Goal: Information Seeking & Learning: Learn about a topic

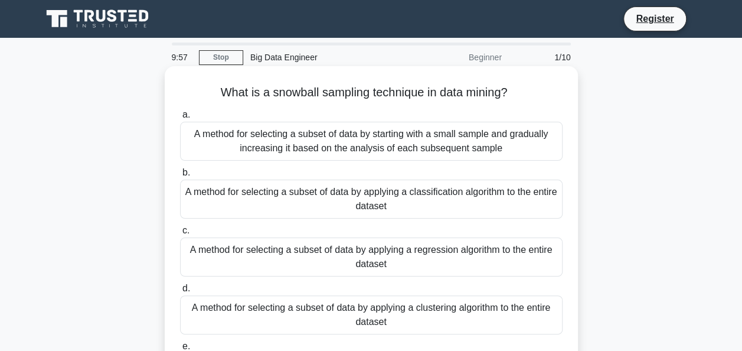
click at [335, 150] on div "A method for selecting a subset of data by starting with a small sample and gra…" at bounding box center [371, 141] width 383 height 39
click at [180, 119] on input "a. A method for selecting a subset of data by starting with a small sample and …" at bounding box center [180, 115] width 0 height 8
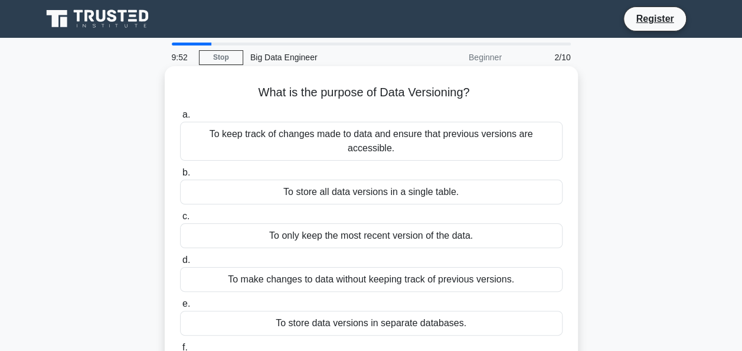
click at [311, 227] on div "To only keep the most recent version of the data." at bounding box center [371, 235] width 383 height 25
click at [180, 220] on input "c. To only keep the most recent version of the data." at bounding box center [180, 217] width 0 height 8
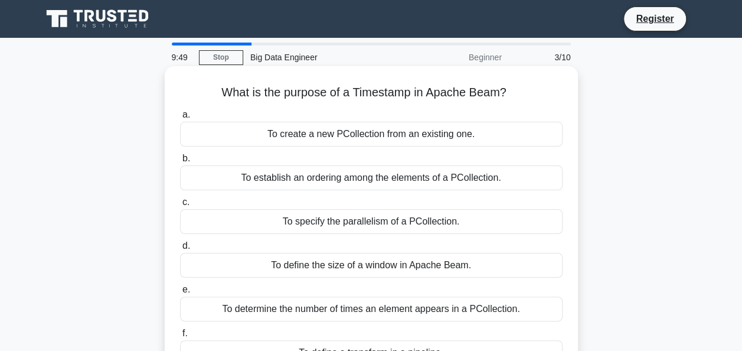
click at [311, 223] on div "To specify the parallelism of a PCollection." at bounding box center [371, 221] width 383 height 25
click at [180, 206] on input "c. To specify the parallelism of a PCollection." at bounding box center [180, 202] width 0 height 8
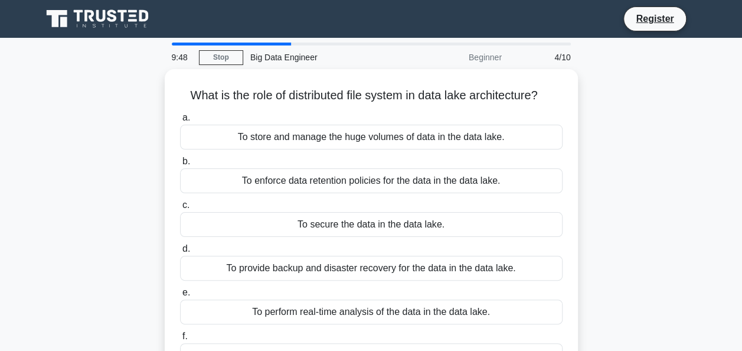
click at [311, 223] on div "To secure the data in the data lake." at bounding box center [371, 224] width 383 height 25
click at [180, 209] on input "c. To secure the data in the data lake." at bounding box center [180, 205] width 0 height 8
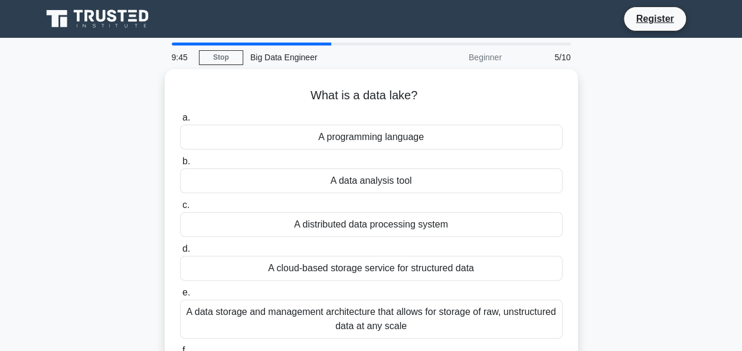
click at [311, 223] on div "A distributed data processing system" at bounding box center [371, 224] width 383 height 25
click at [180, 209] on input "c. A distributed data processing system" at bounding box center [180, 205] width 0 height 8
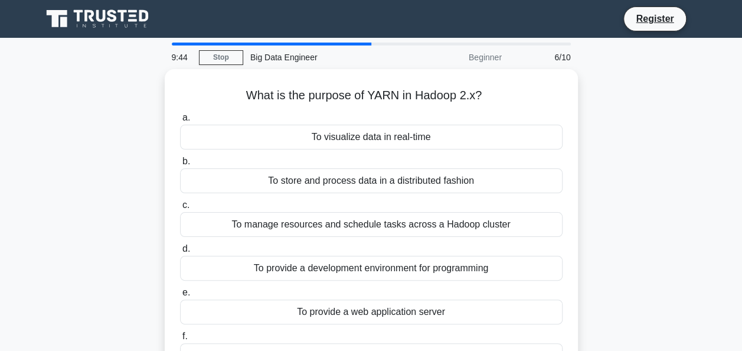
click at [311, 223] on div "To manage resources and schedule tasks across a Hadoop cluster" at bounding box center [371, 224] width 383 height 25
click at [180, 209] on input "c. To manage resources and schedule tasks across a Hadoop cluster" at bounding box center [180, 205] width 0 height 8
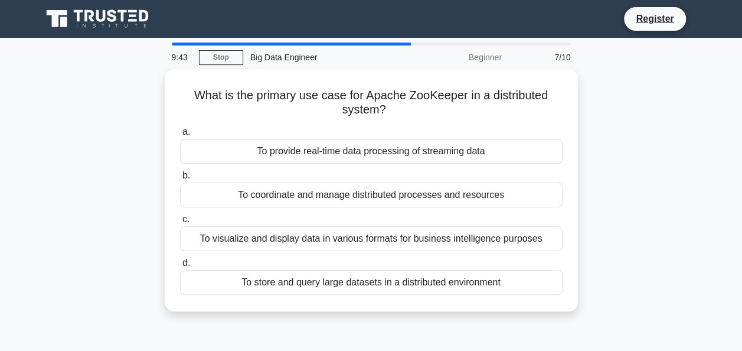
click at [311, 226] on div "To visualize and display data in various formats for business intelligence purp…" at bounding box center [371, 238] width 383 height 25
click at [180, 223] on input "c. To visualize and display data in various formats for business intelligence p…" at bounding box center [180, 220] width 0 height 8
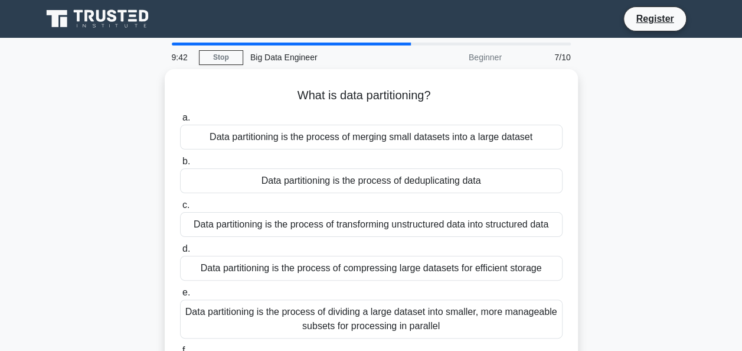
click at [311, 223] on div "Data partitioning is the process of transforming unstructured data into structu…" at bounding box center [371, 224] width 383 height 25
click at [180, 209] on input "c. Data partitioning is the process of transforming unstructured data into stru…" at bounding box center [180, 205] width 0 height 8
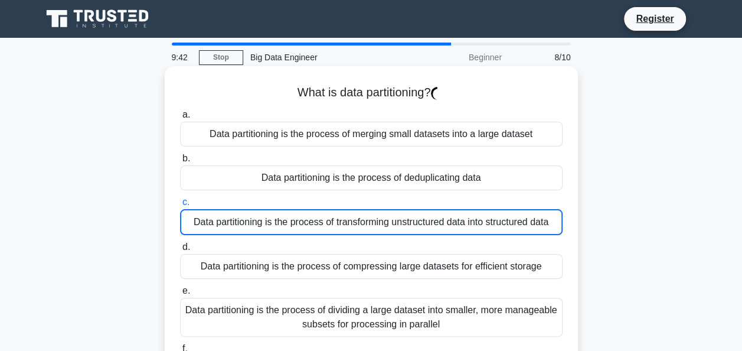
click at [311, 223] on div "Data partitioning is the process of transforming unstructured data into structu…" at bounding box center [371, 222] width 383 height 26
click at [180, 206] on input "c. Data partitioning is the process of transforming unstructured data into stru…" at bounding box center [180, 202] width 0 height 8
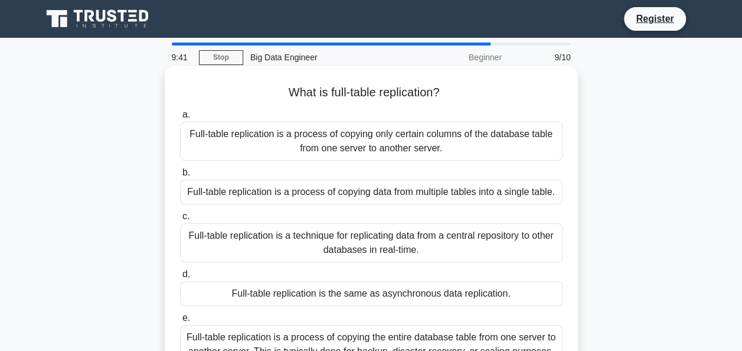
click at [311, 223] on div "Full-table replication is a technique for replicating data from a central repos…" at bounding box center [371, 242] width 383 height 39
click at [180, 220] on input "c. Full-table replication is a technique for replicating data from a central re…" at bounding box center [180, 217] width 0 height 8
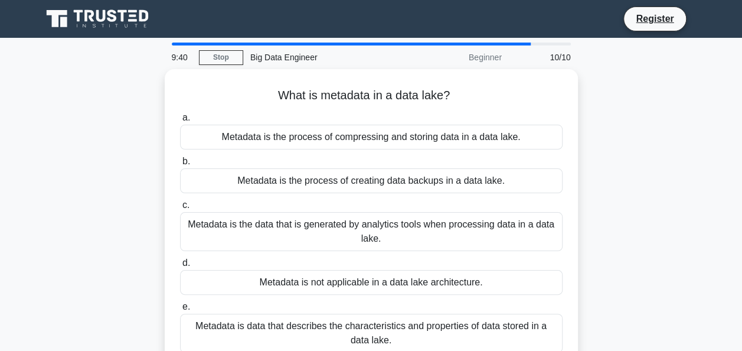
click at [311, 223] on div "Metadata is the data that is generated by analytics tools when processing data …" at bounding box center [371, 231] width 383 height 39
click at [180, 209] on input "c. Metadata is the data that is generated by analytics tools when processing da…" at bounding box center [180, 205] width 0 height 8
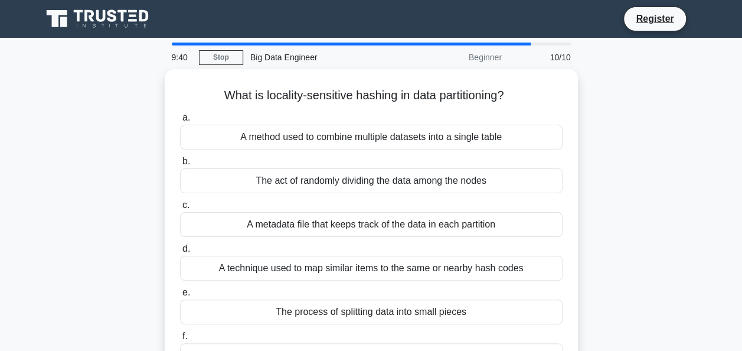
click at [311, 223] on div "A metadata file that keeps track of the data in each partition" at bounding box center [371, 224] width 383 height 25
click at [180, 209] on input "c. A metadata file that keeps track of the data in each partition" at bounding box center [180, 205] width 0 height 8
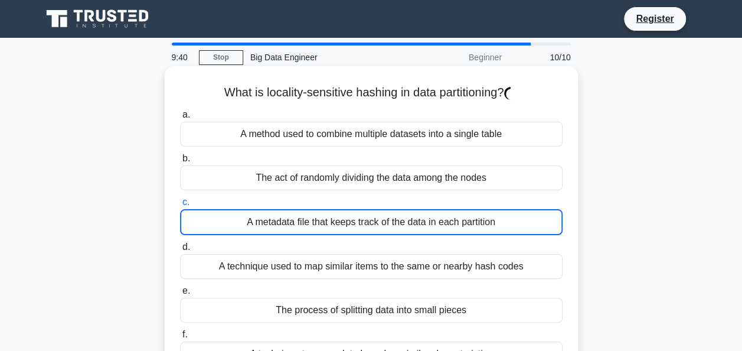
click at [311, 223] on div "A metadata file that keeps track of the data in each partition" at bounding box center [371, 222] width 383 height 26
click at [180, 206] on input "c. A metadata file that keeps track of the data in each partition" at bounding box center [180, 202] width 0 height 8
